Goal: Communication & Community: Participate in discussion

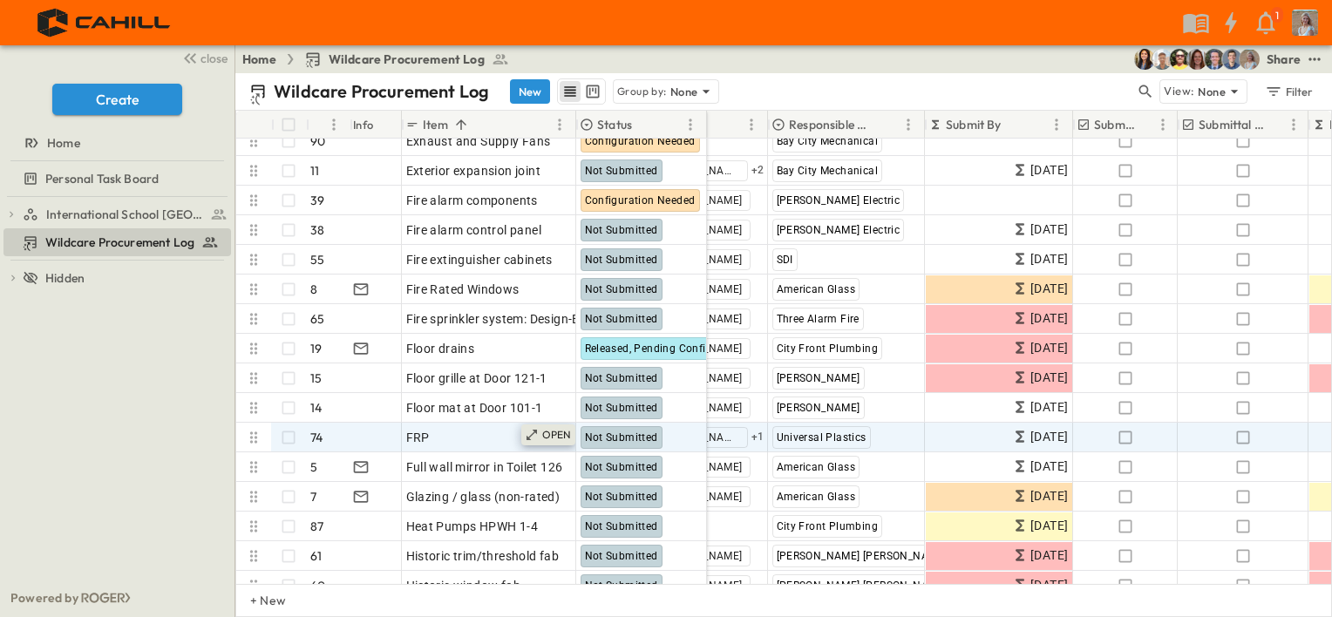
scroll to position [1221, 105]
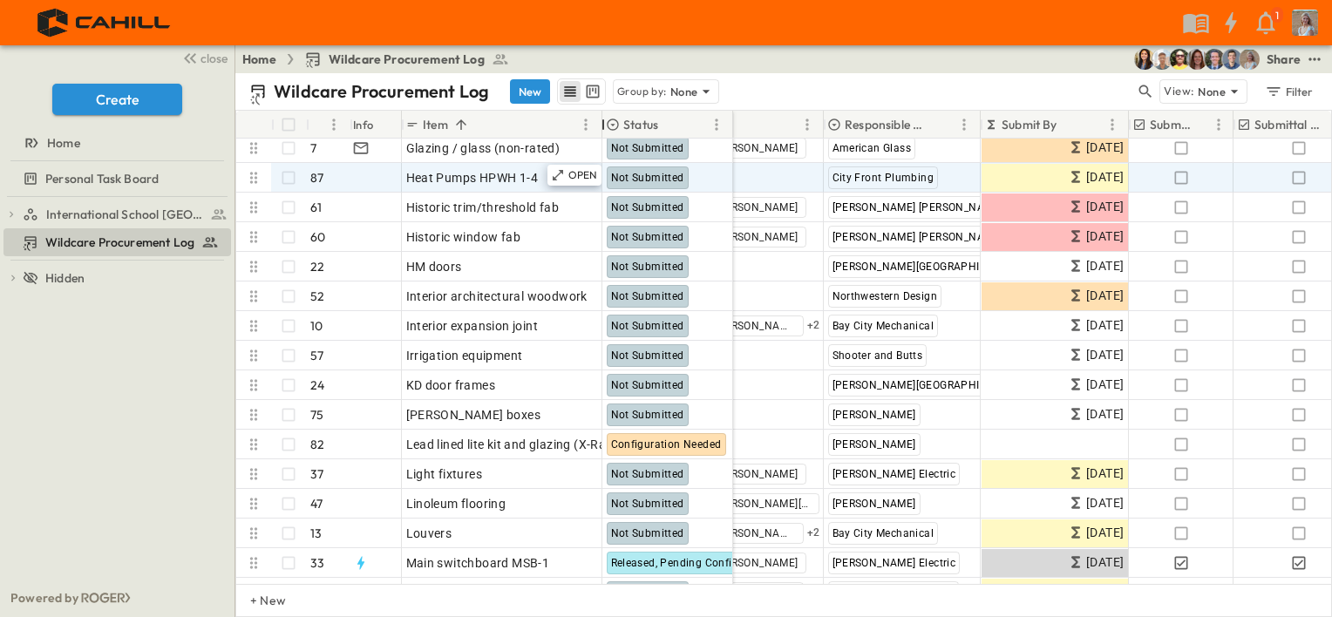
drag, startPoint x: 575, startPoint y: 131, endPoint x: 602, endPoint y: 187, distance: 61.6
click at [602, 187] on div "# Info Item Status POC Responsible Contractor Submit By Submitted? Submittal Ap…" at bounding box center [783, 347] width 1095 height 473
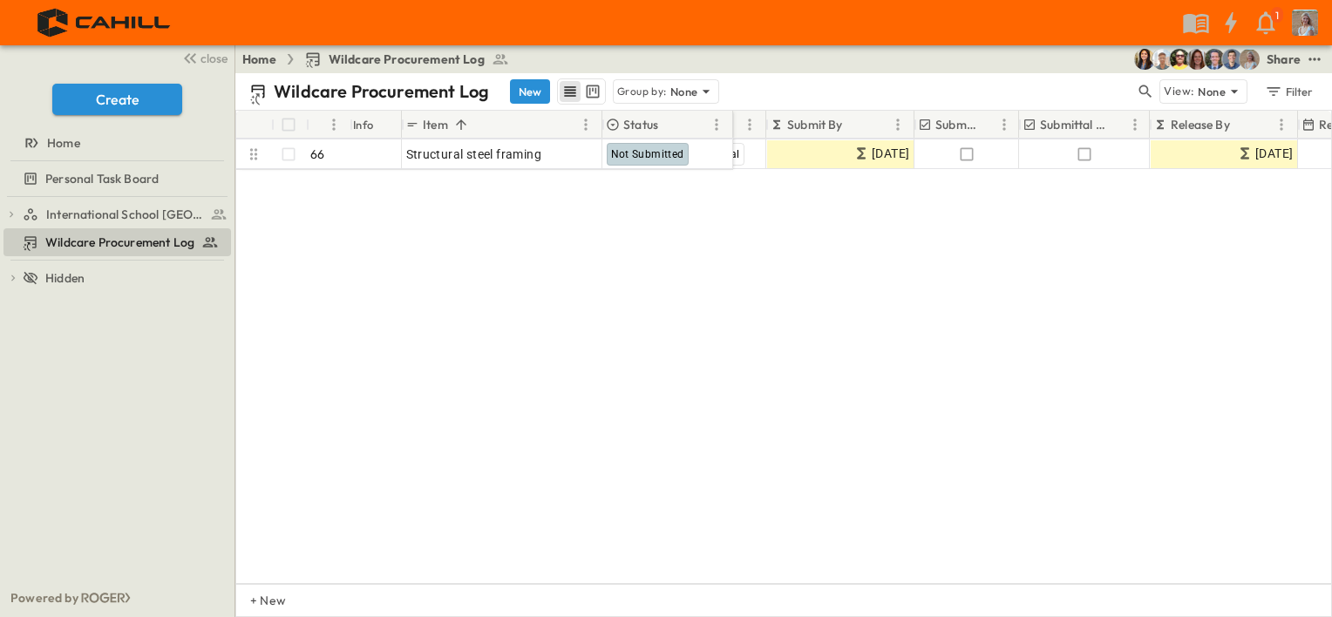
scroll to position [1831, 289]
